Goal: Information Seeking & Learning: Learn about a topic

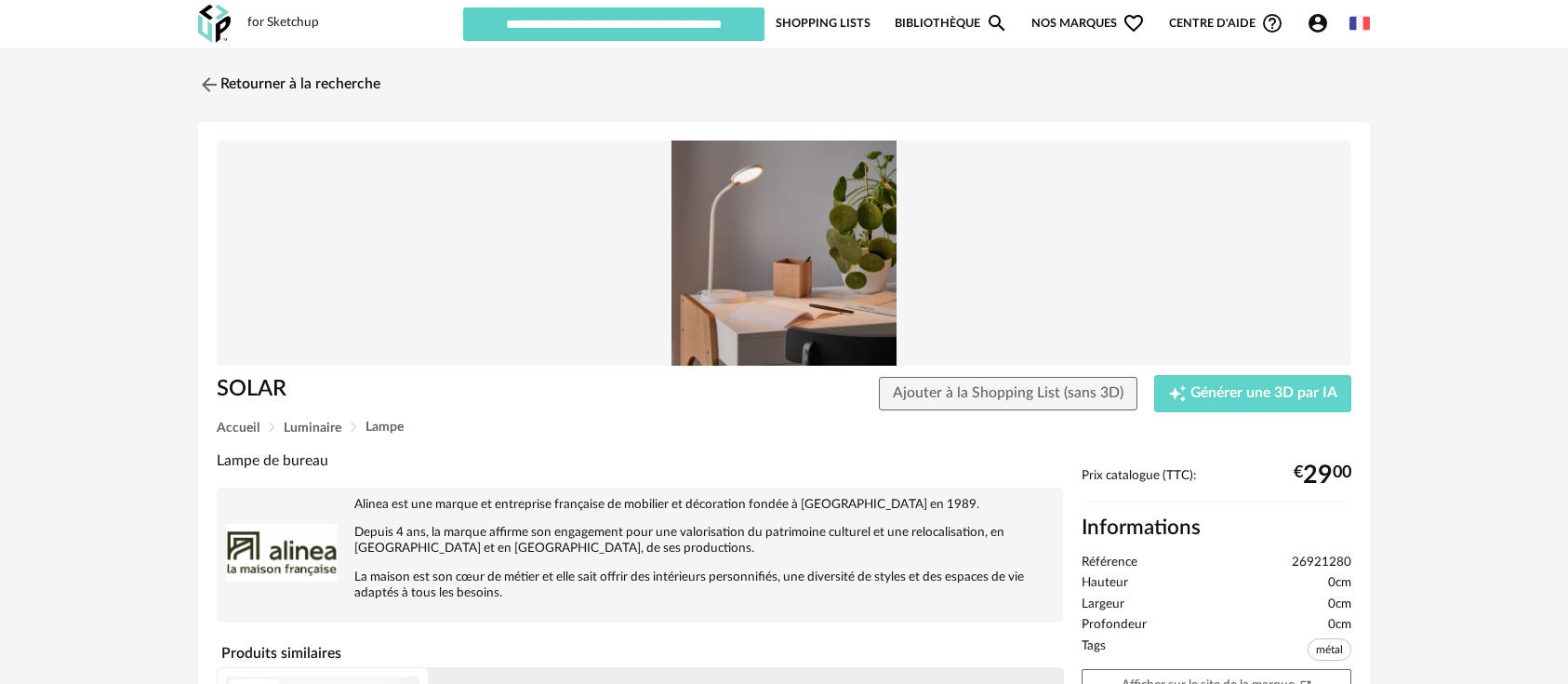
scroll to position [206, 0]
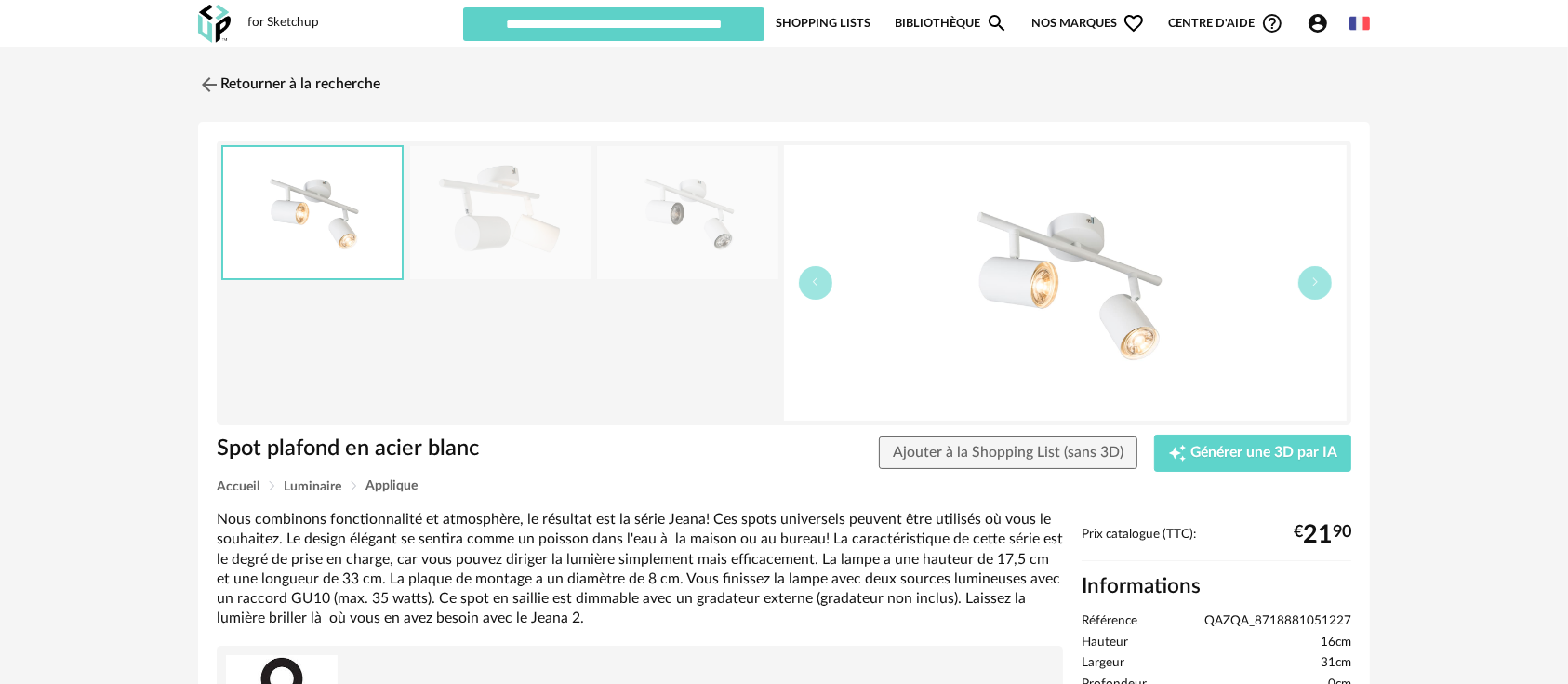
click at [1315, 23] on icon "Account Circle icon" at bounding box center [1318, 23] width 19 height 19
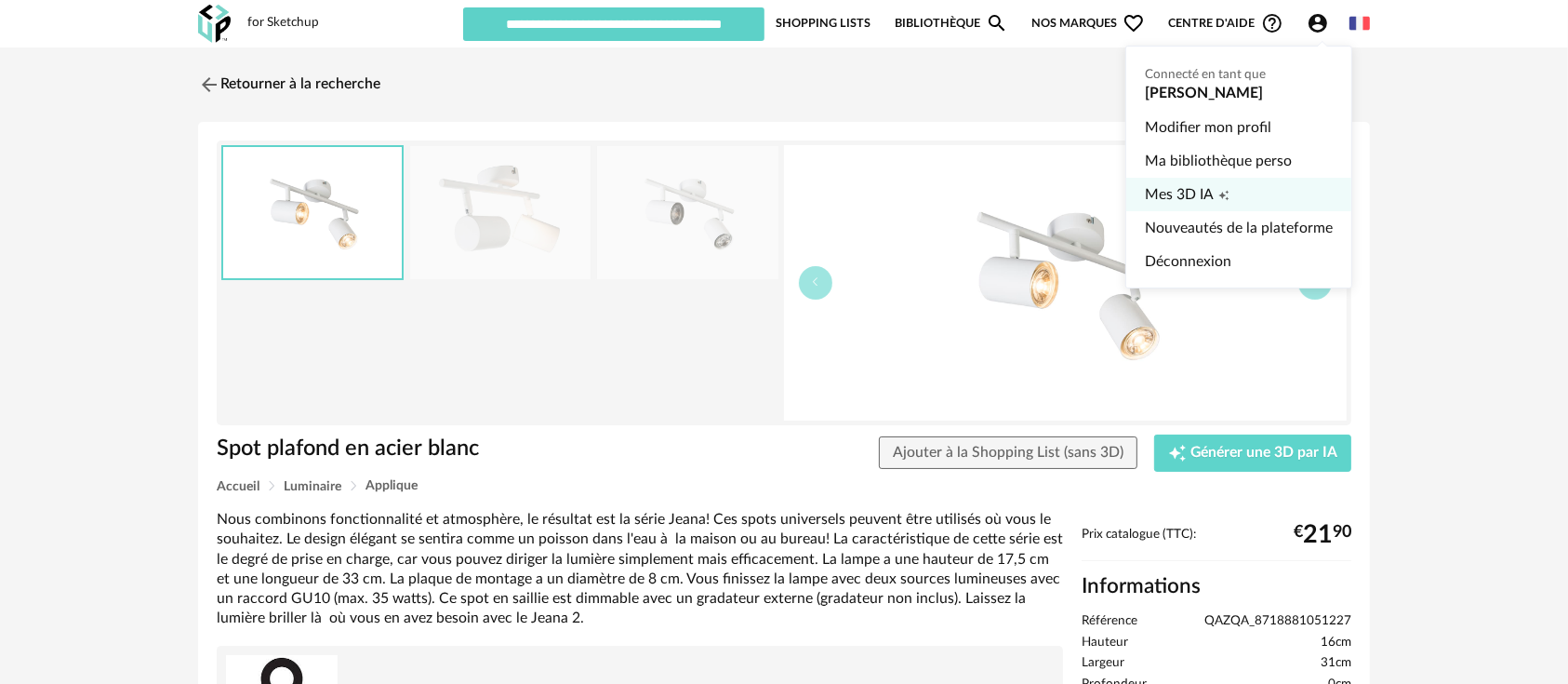
drag, startPoint x: 1193, startPoint y: 182, endPoint x: 1201, endPoint y: 188, distance: 10.0
click at [1192, 182] on span "Mes 3D IA" at bounding box center [1179, 194] width 68 height 34
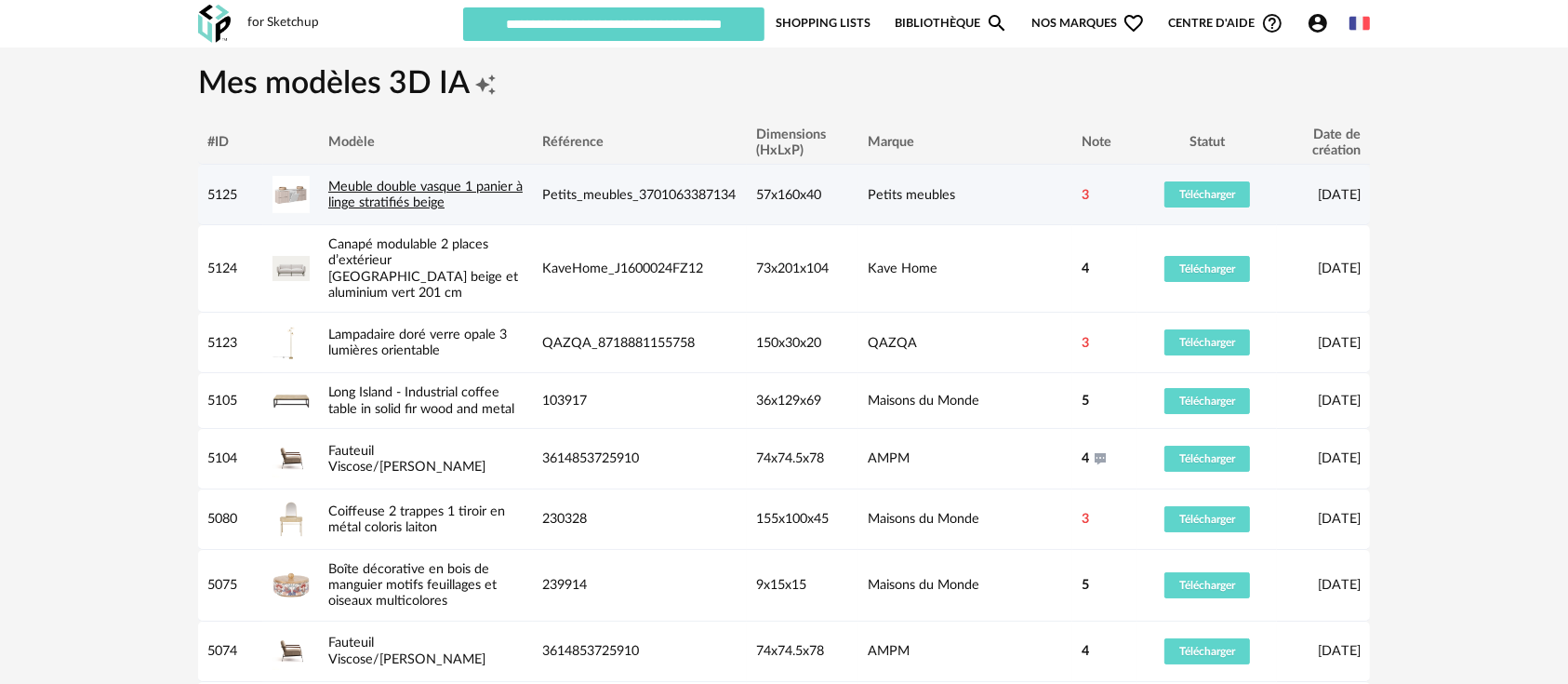
click at [399, 199] on link "Meuble double vasque 1 panier à linge stratifiés beige" at bounding box center [425, 194] width 194 height 30
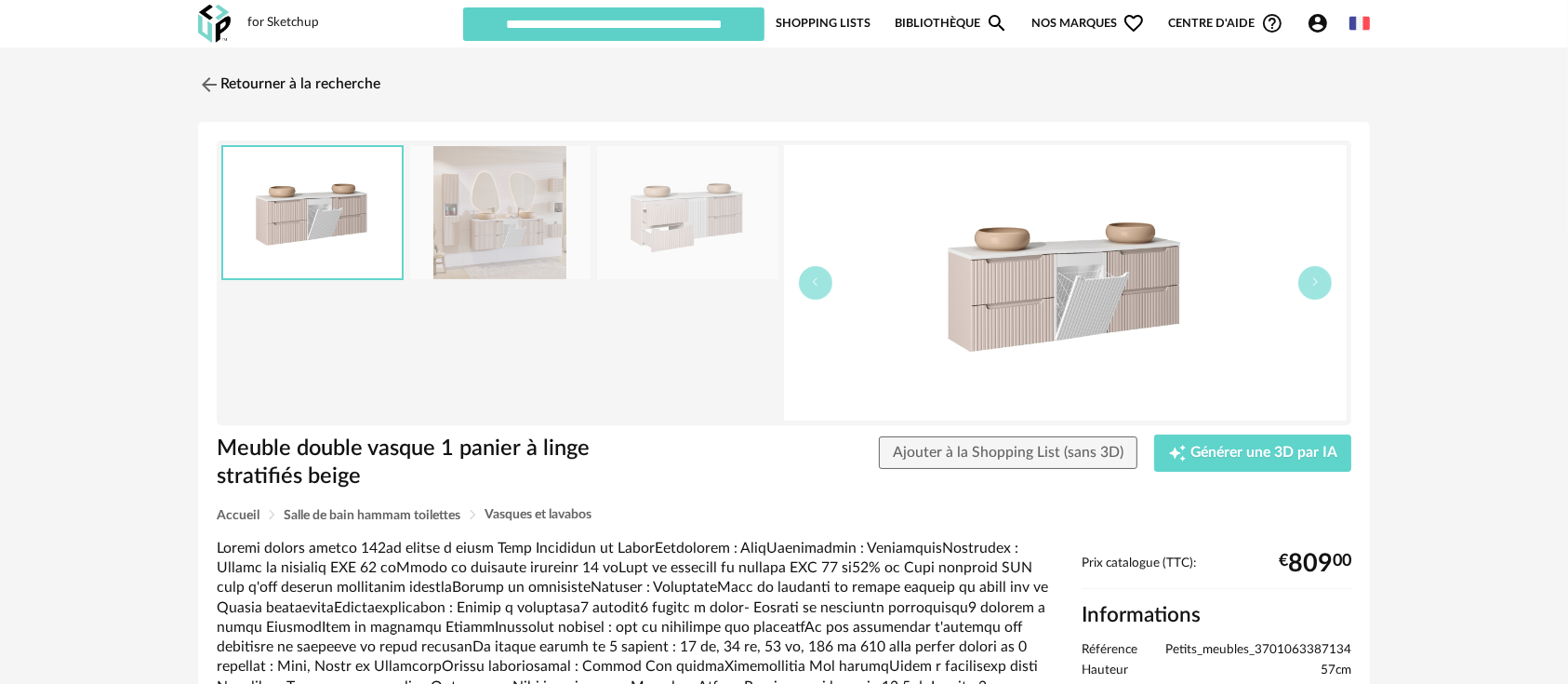
scroll to position [206, 0]
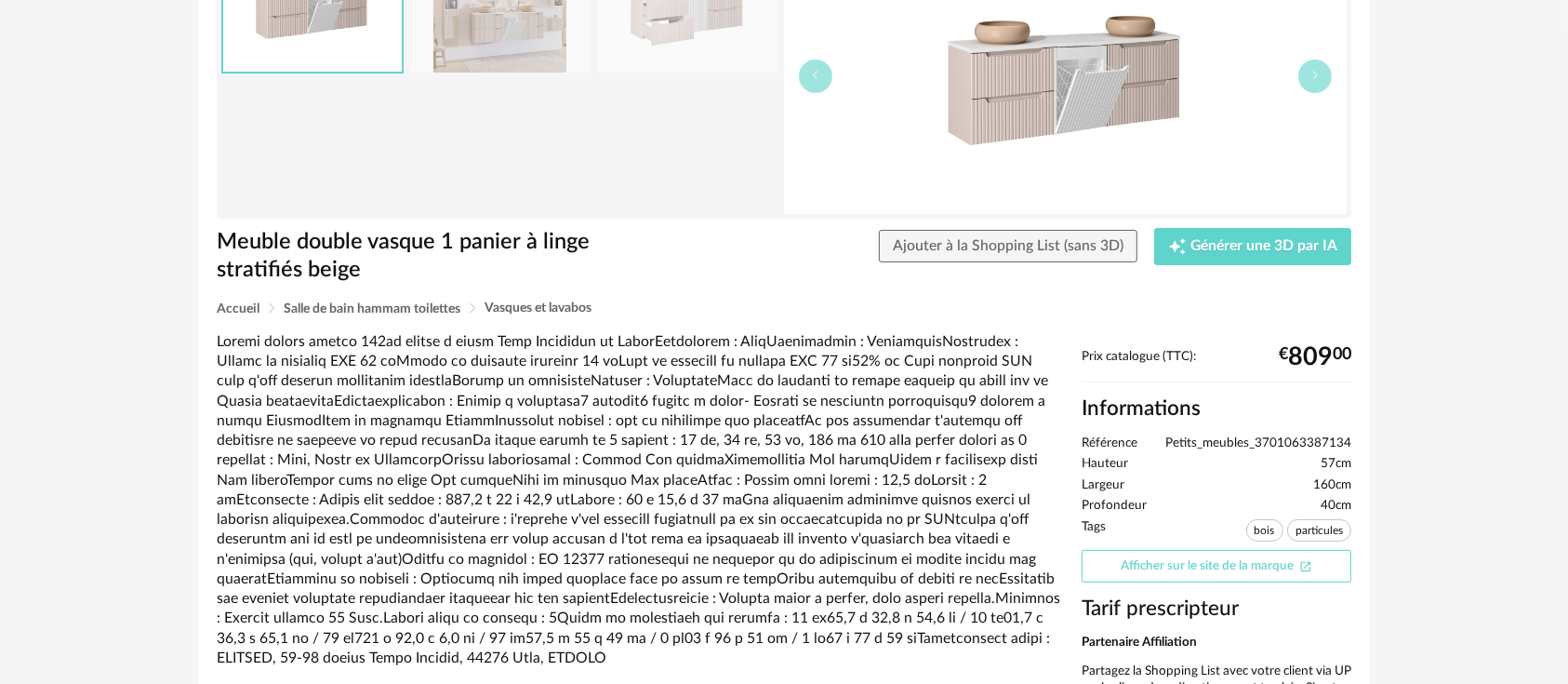
click at [1135, 563] on link "Afficher sur le site de la marque Open In New icon" at bounding box center [1216, 566] width 270 height 33
drag, startPoint x: 1349, startPoint y: 448, endPoint x: 1168, endPoint y: 438, distance: 181.3
click at [1168, 438] on div "Meuble double vasque 1 panier à linge stratifiés beige Meuble double vasque 1 p…" at bounding box center [783, 383] width 1171 height 935
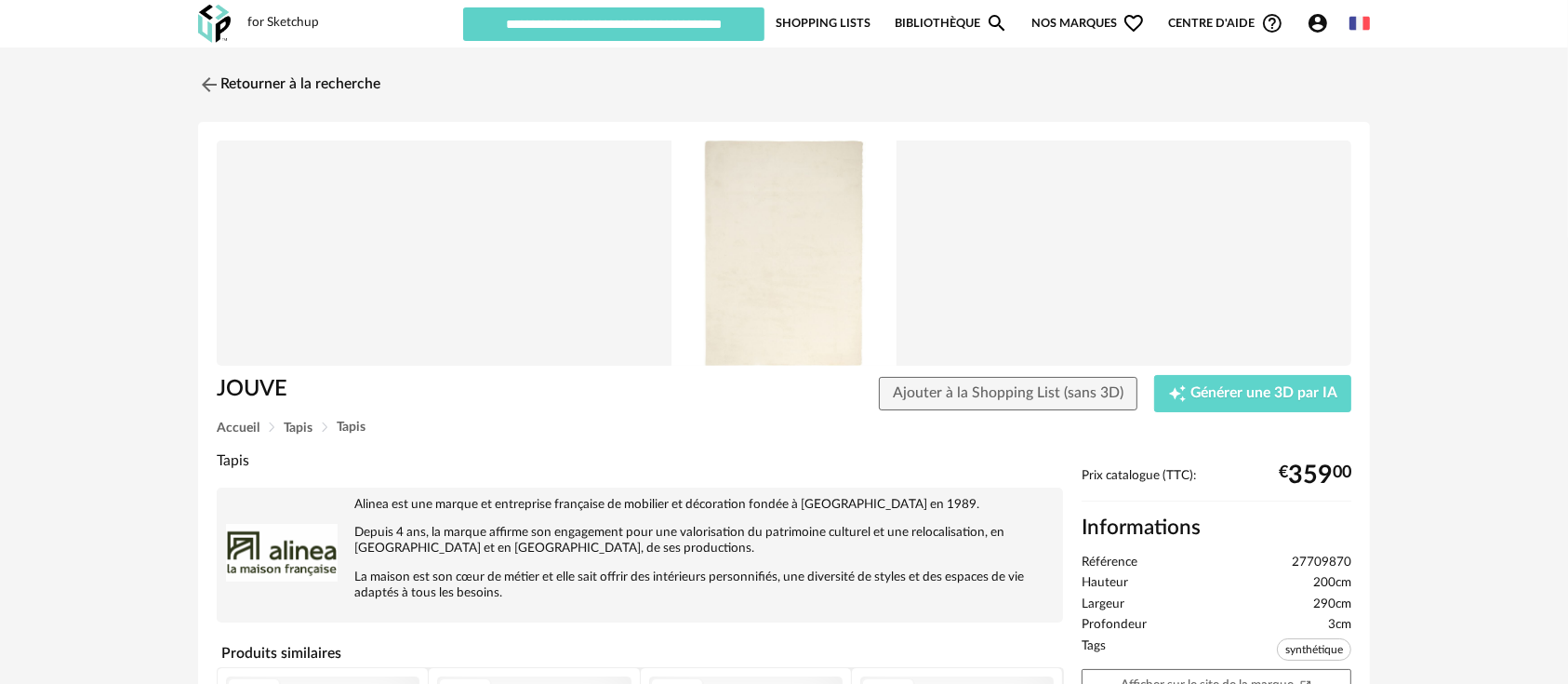
click at [859, 498] on p "Alinea est une marque et entreprise française de mobilier et décoration fondée …" at bounding box center [640, 504] width 827 height 16
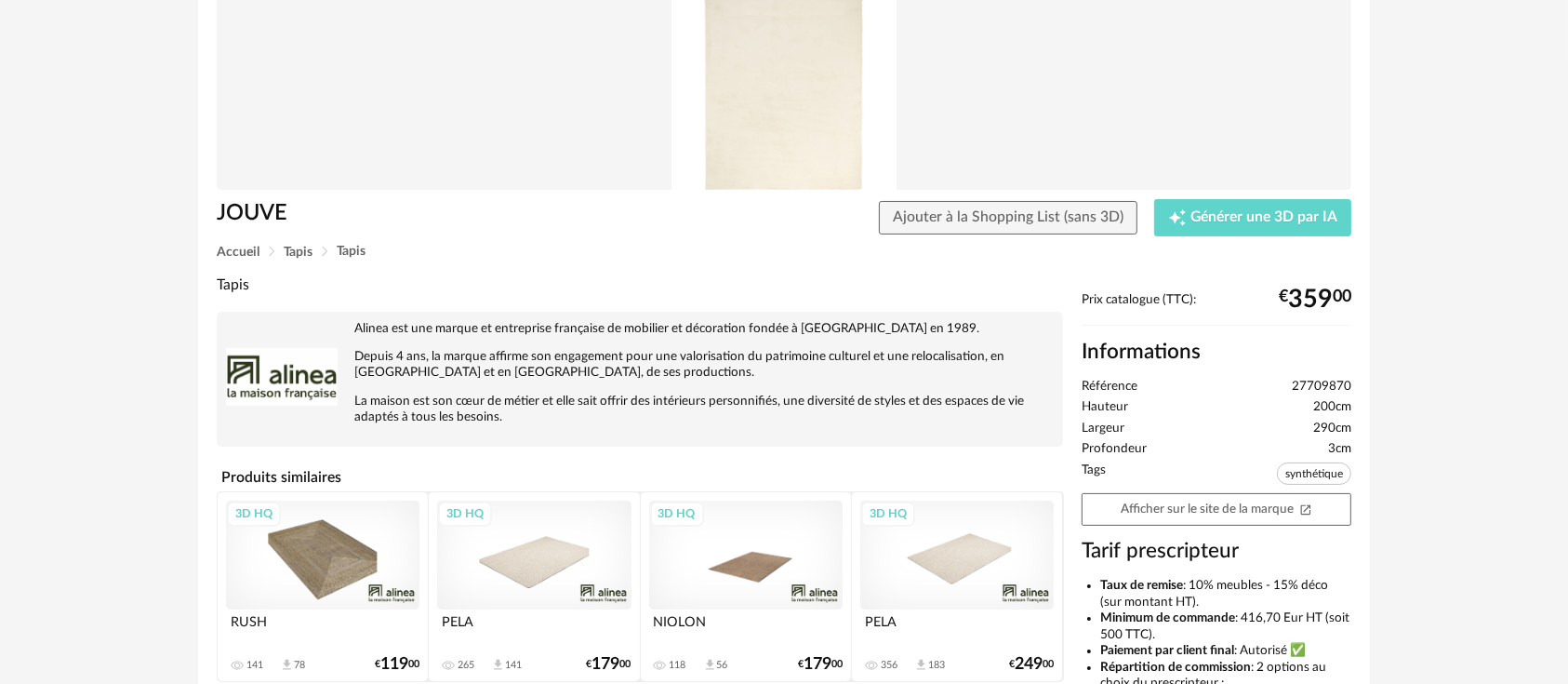
scroll to position [206, 0]
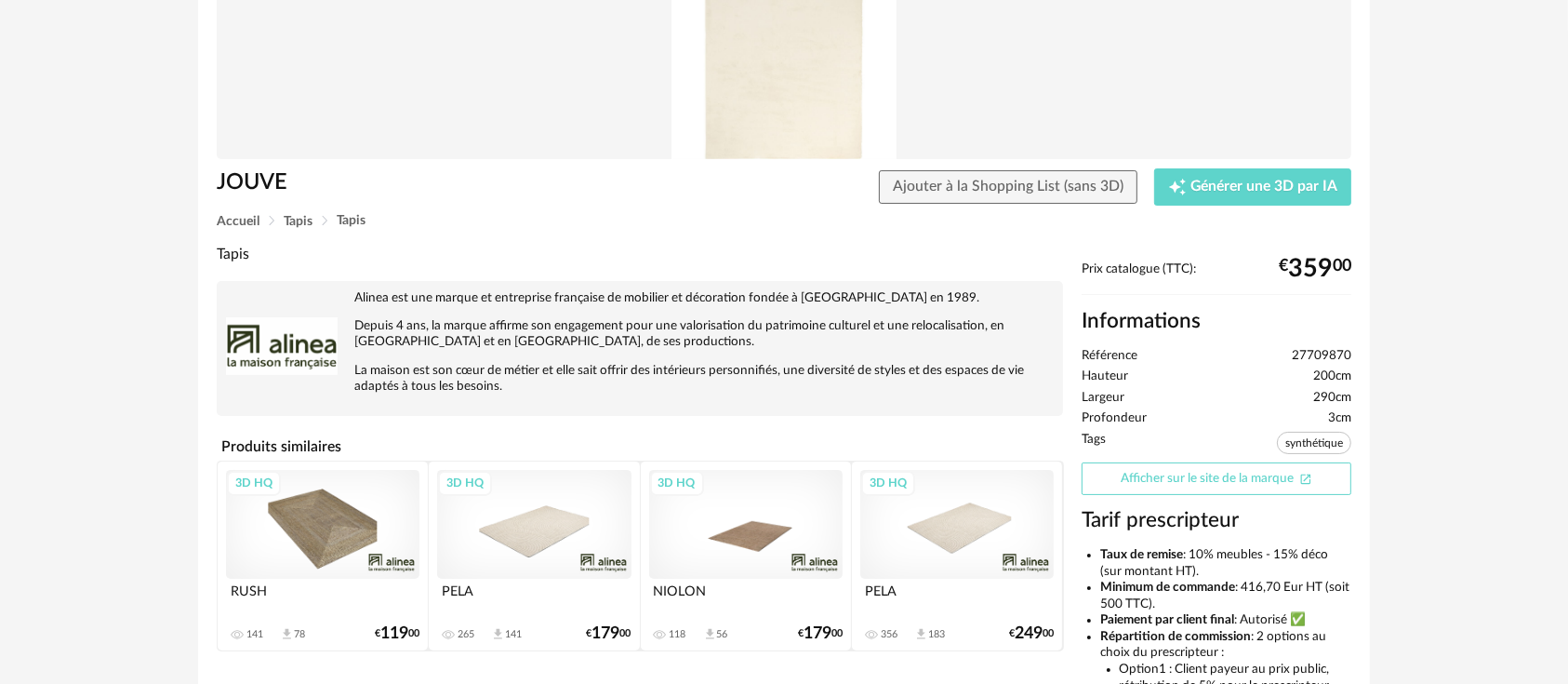
click at [1148, 478] on link "Afficher sur le site de la marque Open In New icon" at bounding box center [1216, 479] width 270 height 33
click at [940, 555] on div "3D HQ" at bounding box center [957, 524] width 193 height 109
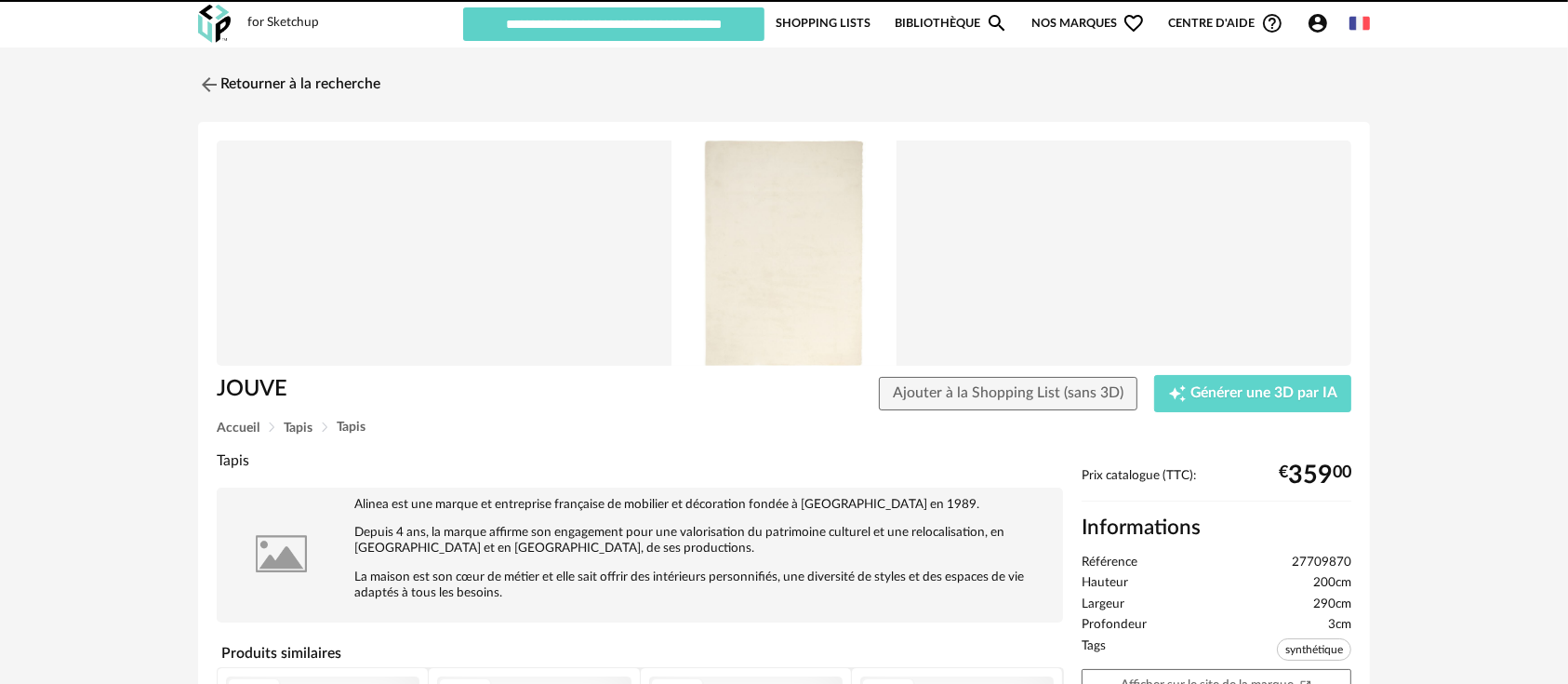
scroll to position [206, 0]
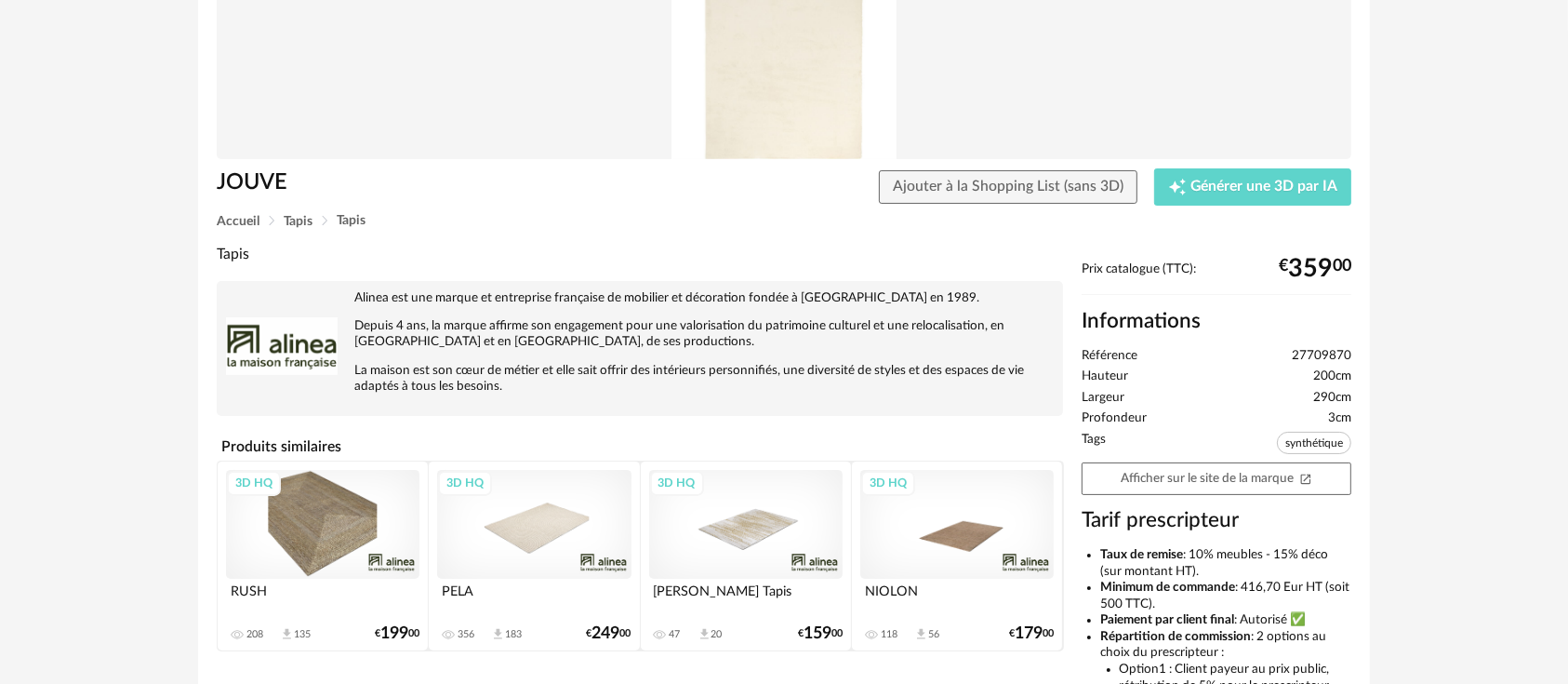
click at [548, 539] on div "3D HQ" at bounding box center [534, 524] width 193 height 109
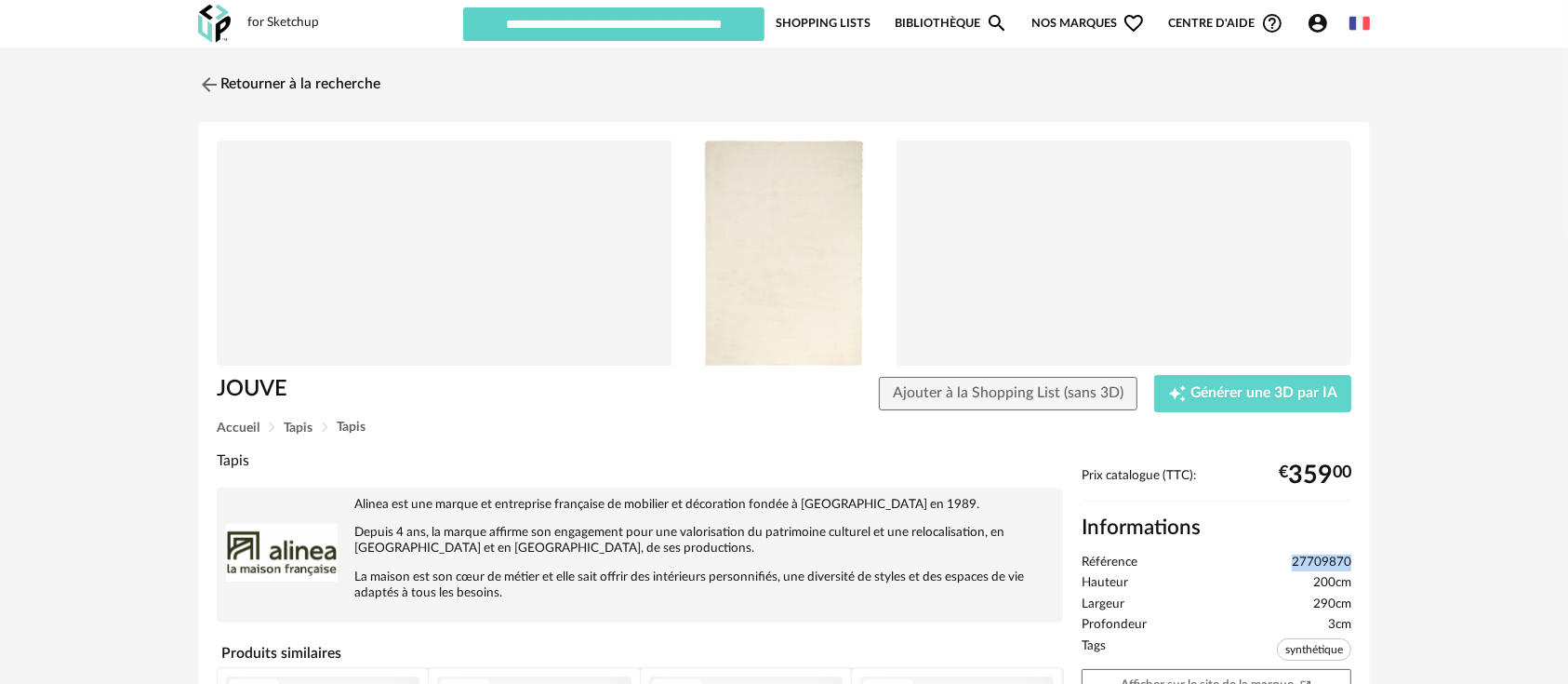
drag, startPoint x: 1294, startPoint y: 566, endPoint x: 1352, endPoint y: 554, distance: 59.2
copy span "27709870"
